Goal: Find specific page/section: Find specific page/section

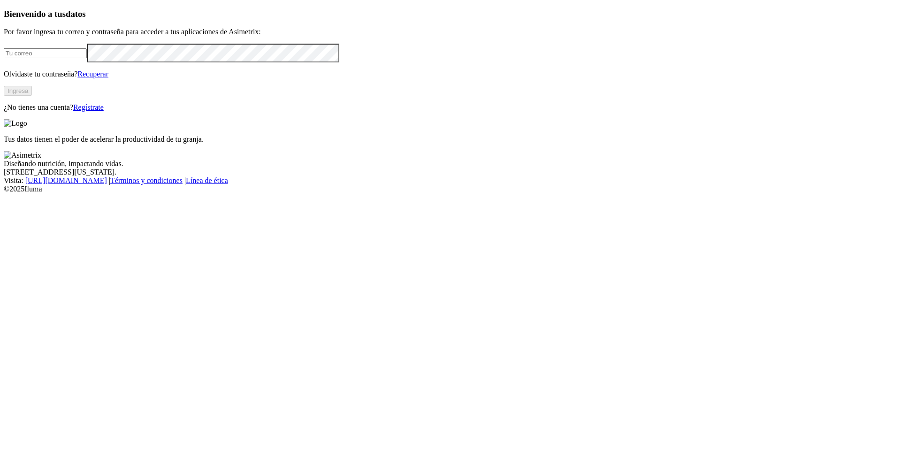
type input "[PERSON_NAME][EMAIL_ADDRESS][PERSON_NAME][DOMAIN_NAME]"
click at [32, 96] on button "Ingresa" at bounding box center [18, 91] width 28 height 10
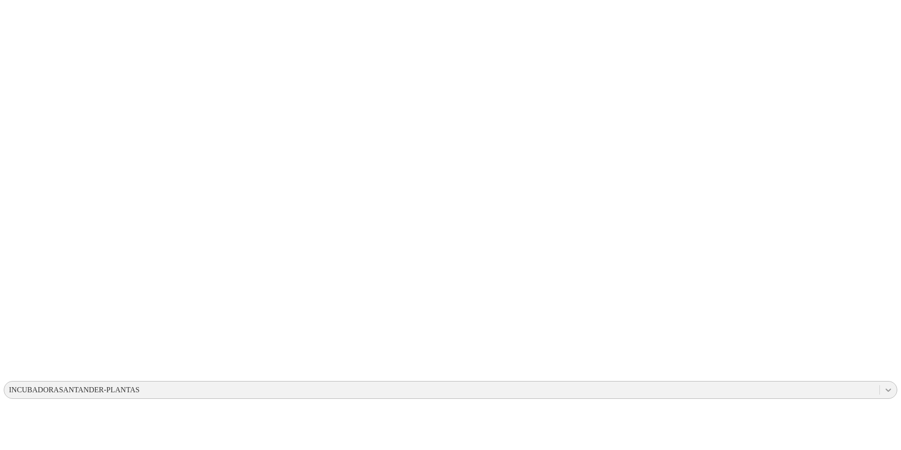
click at [883, 385] on icon at bounding box center [887, 389] width 9 height 9
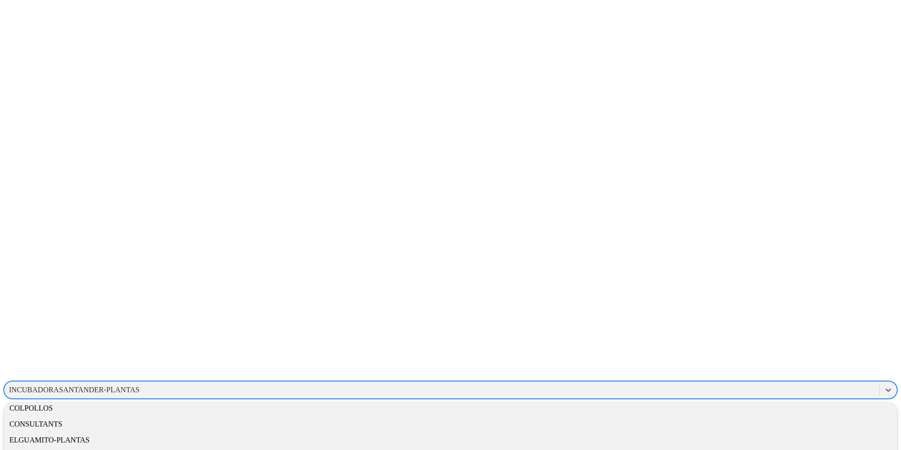
scroll to position [182, 0]
click at [753, 430] on div "ELGUAMITO-PLANTAS" at bounding box center [450, 438] width 893 height 16
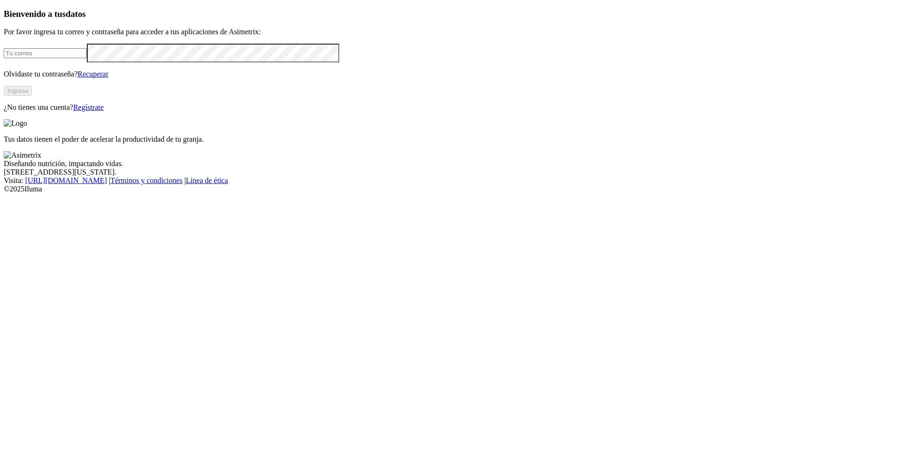
type input "[PERSON_NAME][EMAIL_ADDRESS][PERSON_NAME][DOMAIN_NAME]"
click at [32, 96] on button "Ingresa" at bounding box center [18, 91] width 28 height 10
